Goal: Navigation & Orientation: Find specific page/section

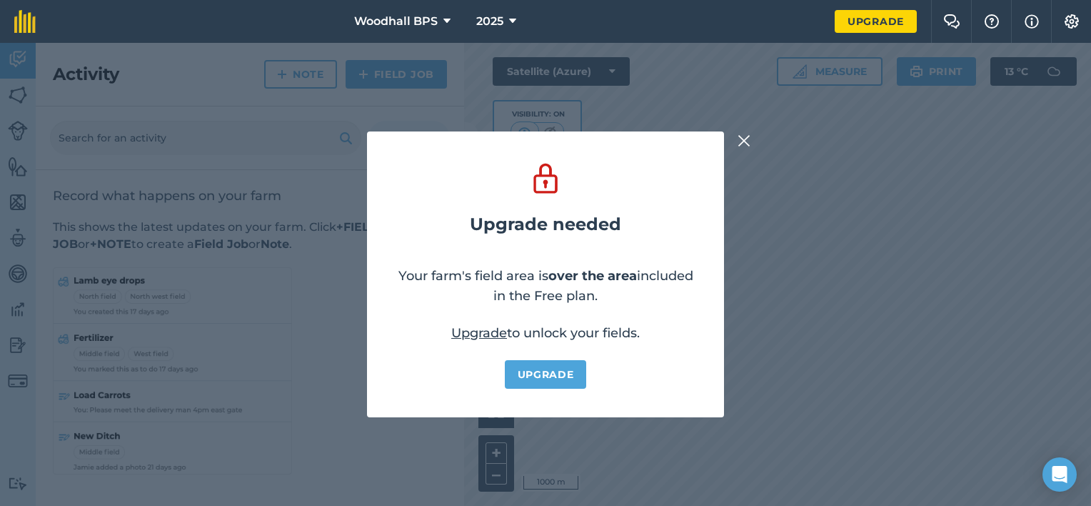
click at [745, 142] on img at bounding box center [744, 140] width 13 height 17
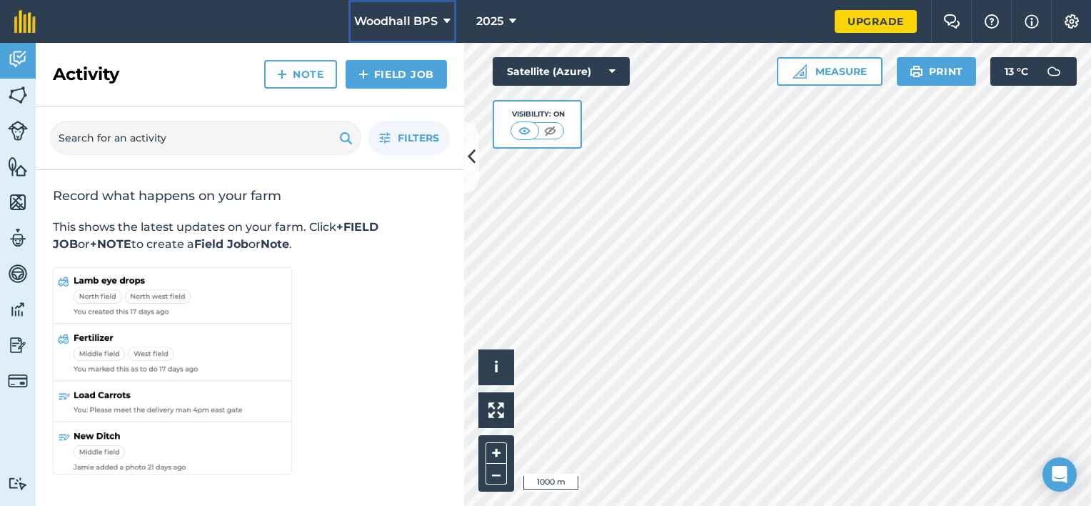
click at [446, 17] on icon at bounding box center [446, 21] width 7 height 17
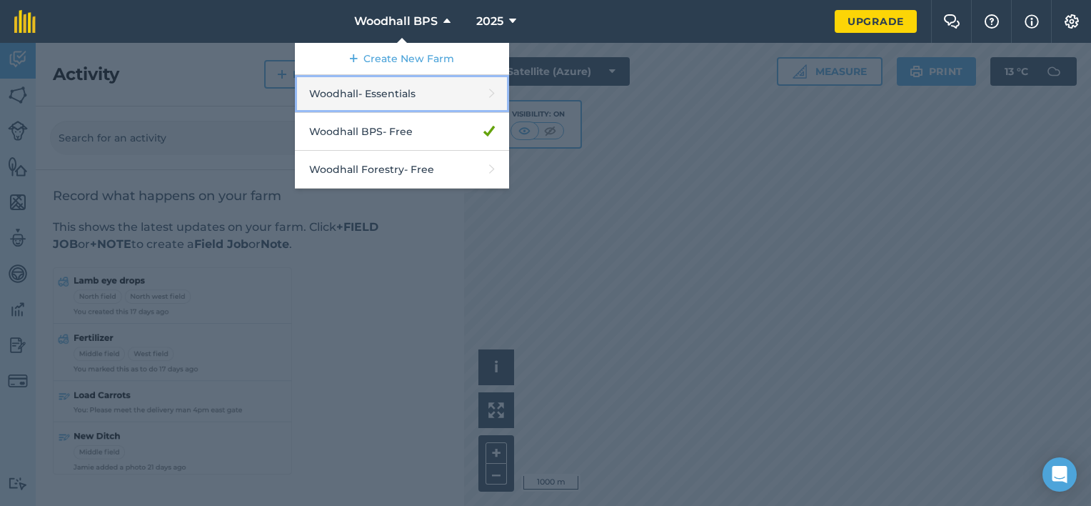
click at [426, 94] on link "Woodhall - Essentials" at bounding box center [402, 94] width 214 height 38
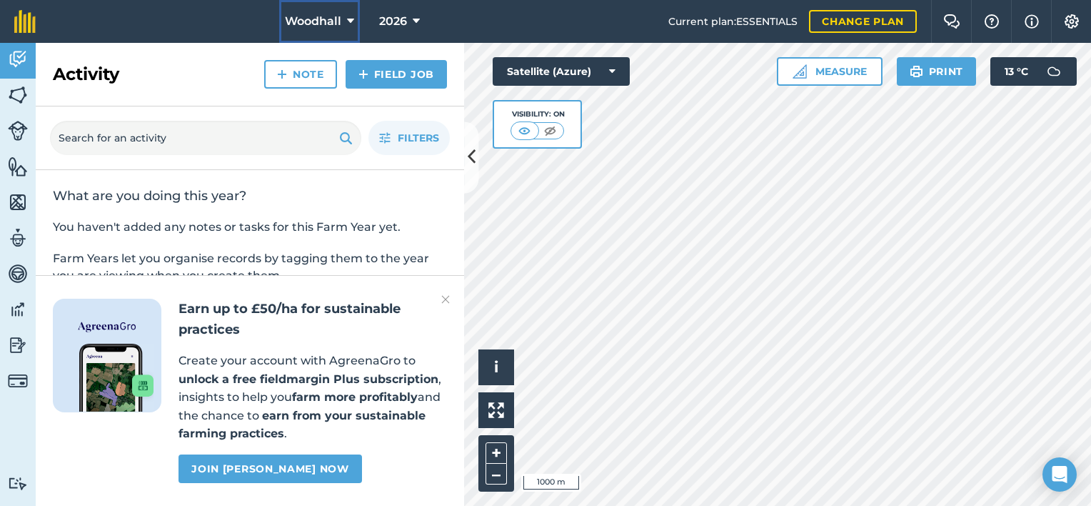
click at [338, 16] on span "Woodhall" at bounding box center [313, 21] width 56 height 17
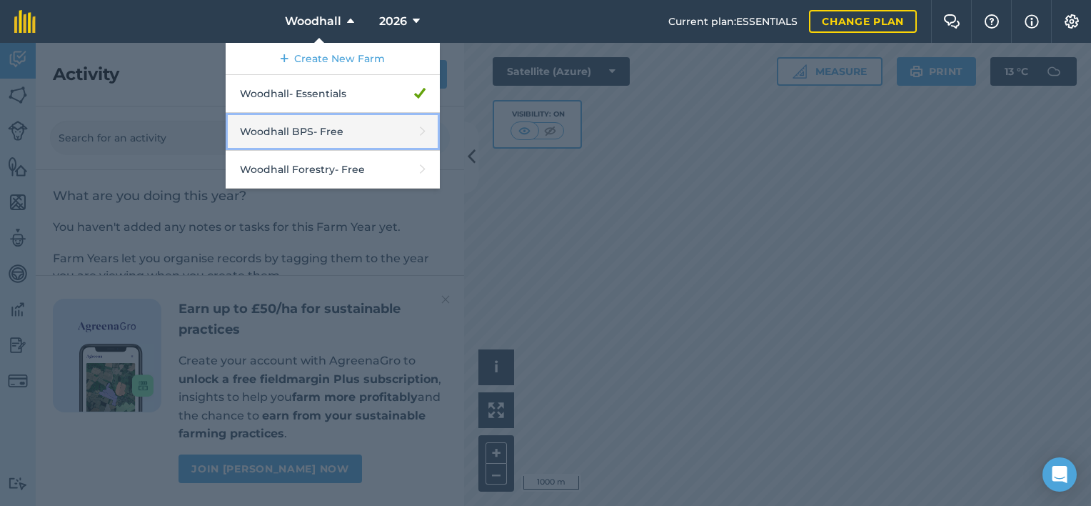
click at [352, 128] on link "Woodhall BPS - Free" at bounding box center [333, 132] width 214 height 38
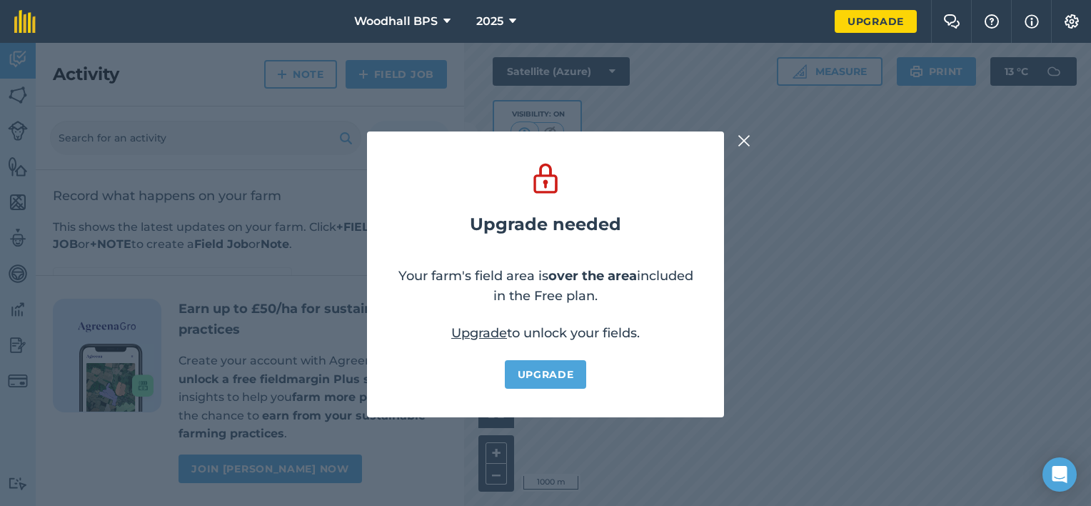
click at [745, 137] on img at bounding box center [744, 140] width 13 height 17
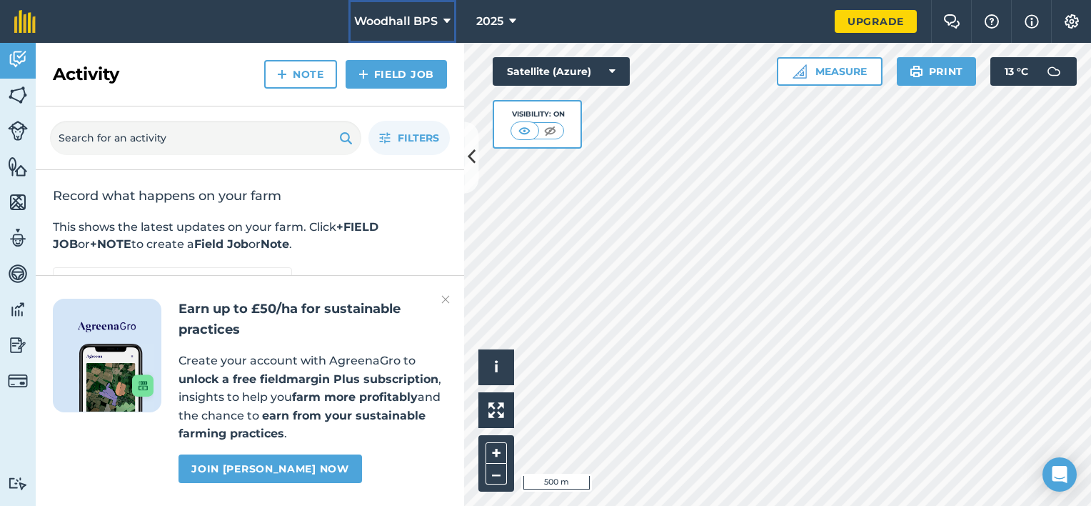
click at [434, 19] on span "Woodhall BPS" at bounding box center [396, 21] width 84 height 17
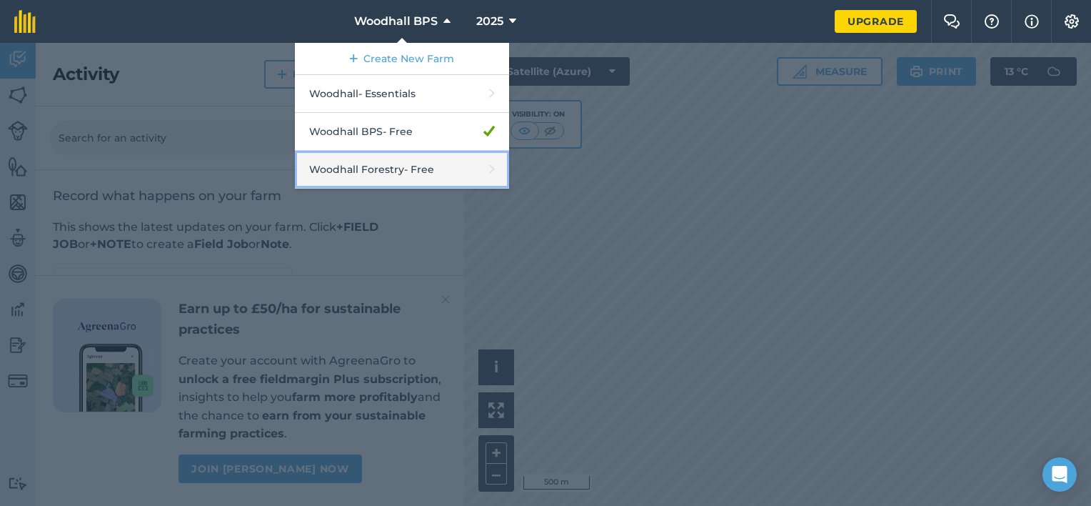
click at [453, 161] on link "Woodhall Forestry - Free" at bounding box center [402, 170] width 214 height 38
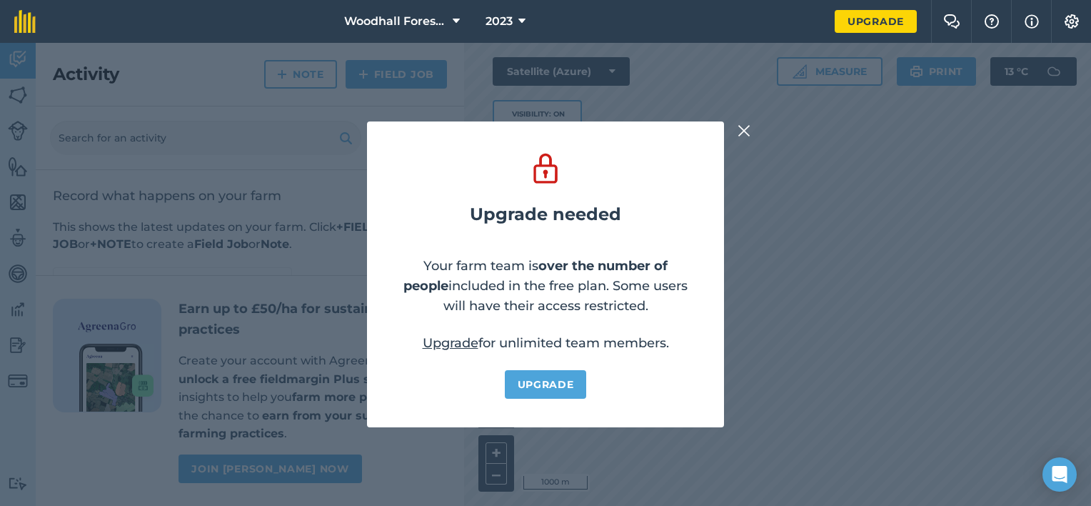
click at [739, 129] on img at bounding box center [744, 130] width 13 height 17
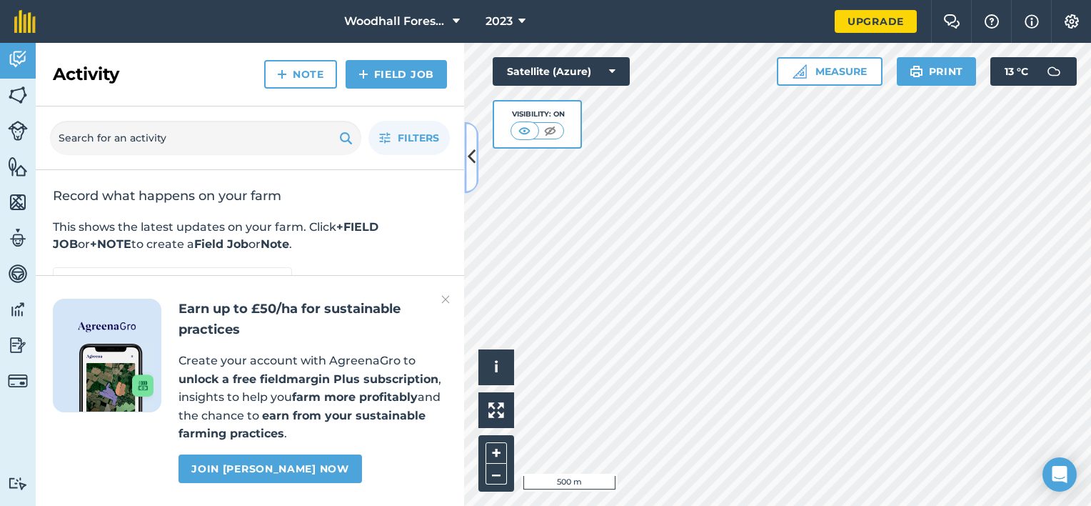
click at [469, 158] on icon at bounding box center [472, 157] width 8 height 25
